Goal: Task Accomplishment & Management: Manage account settings

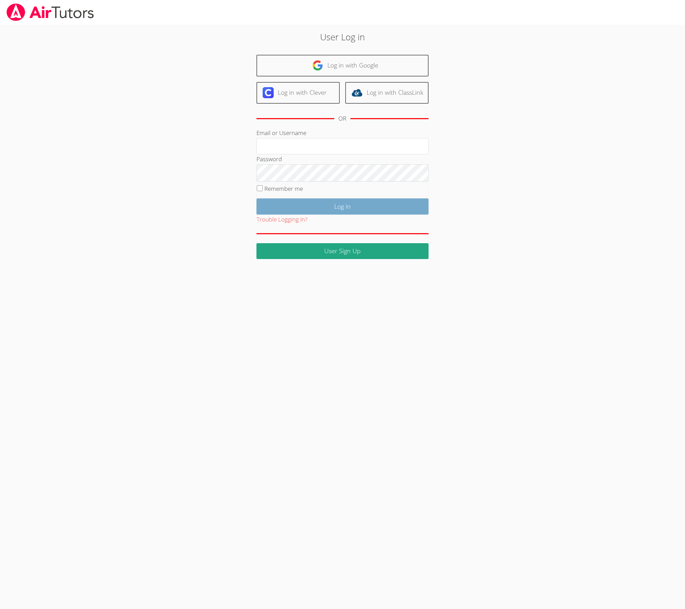
type input "[EMAIL_ADDRESS][DOMAIN_NAME]"
click at [312, 207] on input "Log in" at bounding box center [343, 206] width 172 height 16
